Goal: Task Accomplishment & Management: Manage account settings

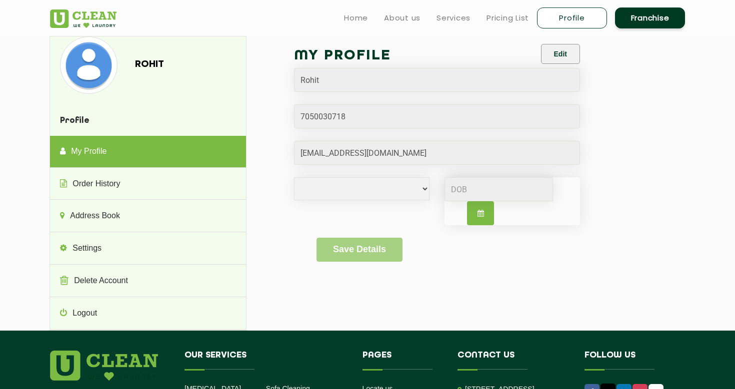
select select
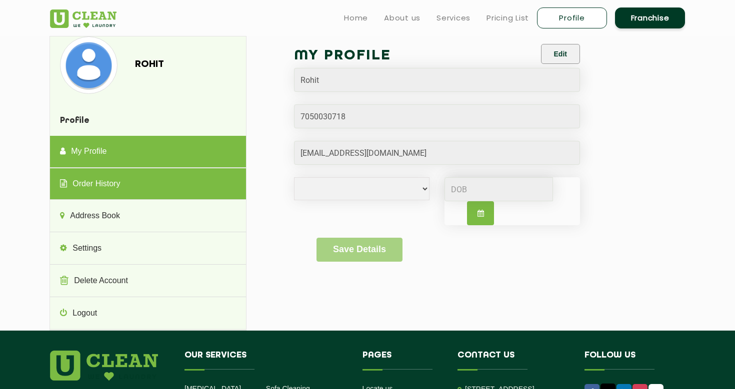
click at [105, 188] on link "Order History" at bounding box center [147, 184] width 195 height 32
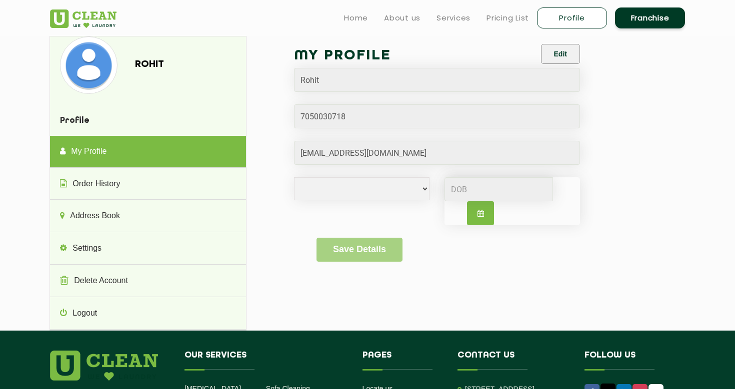
select select
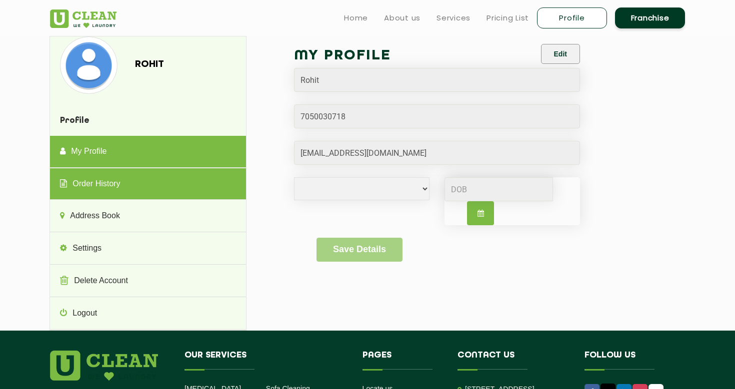
click at [85, 190] on link "Order History" at bounding box center [147, 184] width 195 height 32
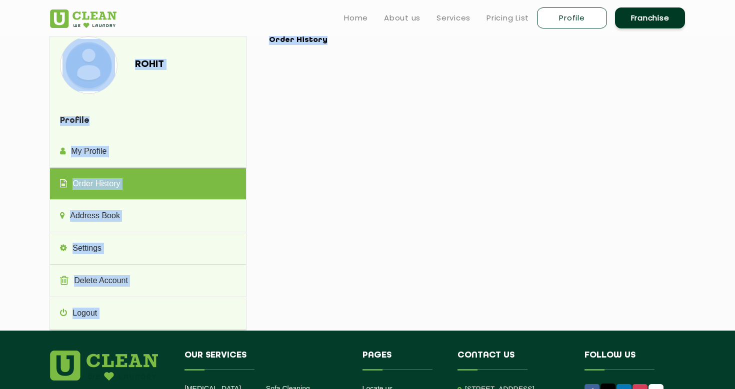
drag, startPoint x: 320, startPoint y: 41, endPoint x: 267, endPoint y: 45, distance: 52.6
click at [267, 45] on div "Rohit Profile My Profile Order History Address Book Settings Delete Account Log…" at bounding box center [367, 183] width 650 height 295
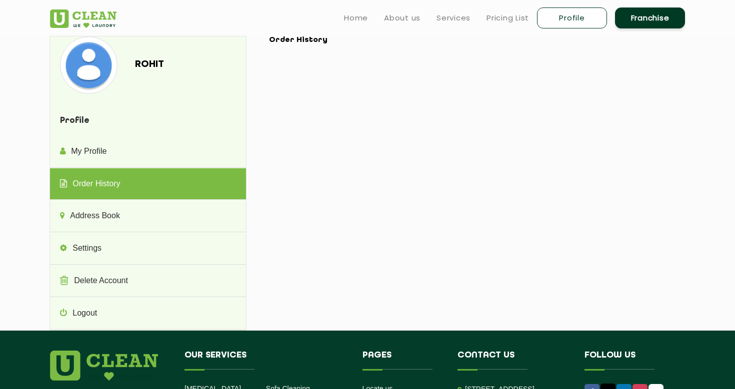
click at [290, 94] on div "Rohit Profile My Profile Order History Address Book Settings Delete Account Log…" at bounding box center [367, 183] width 650 height 295
drag, startPoint x: 270, startPoint y: 38, endPoint x: 339, endPoint y: 38, distance: 69.0
click at [339, 38] on h1 "Order History" at bounding box center [473, 40] width 408 height 9
